Goal: Task Accomplishment & Management: Use online tool/utility

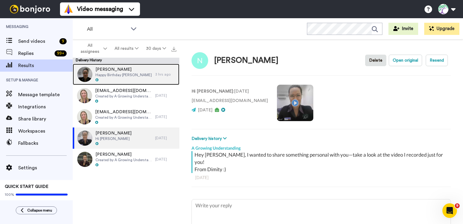
click at [123, 80] on div at bounding box center [123, 80] width 56 height 4
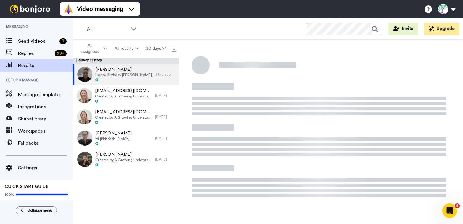
type textarea "x"
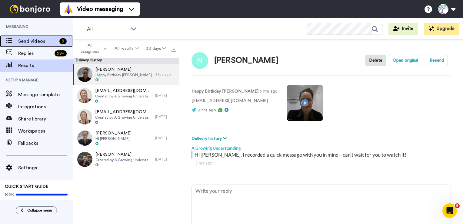
click at [31, 45] on div "Send videos 9" at bounding box center [36, 41] width 73 height 12
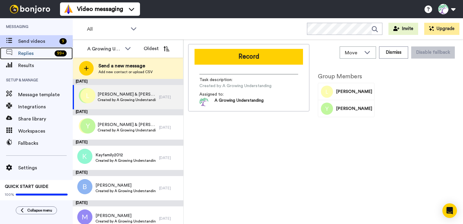
click at [34, 54] on span "Replies" at bounding box center [35, 53] width 34 height 7
